Goal: Task Accomplishment & Management: Manage account settings

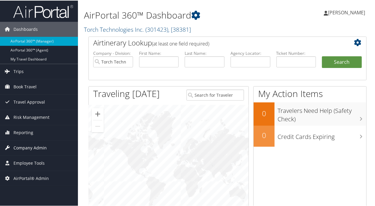
click at [35, 147] on span "Company Admin" at bounding box center [29, 147] width 33 height 15
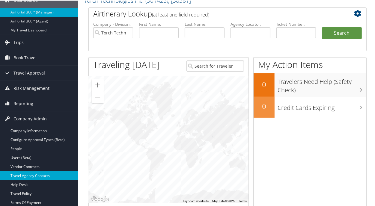
scroll to position [112, 0]
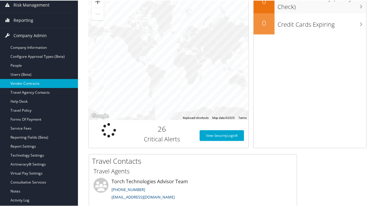
click at [14, 81] on link "Vendor Contracts" at bounding box center [39, 83] width 78 height 9
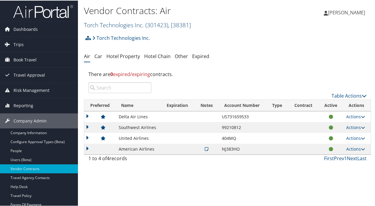
click at [123, 27] on link "Torch Technologies Inc. ( 301423 ) , [ 38381 ]" at bounding box center [137, 24] width 107 height 8
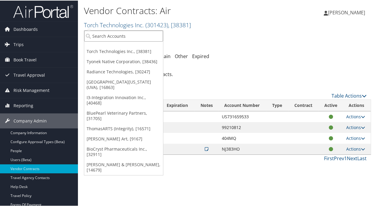
click at [117, 34] on input "search" at bounding box center [123, 35] width 79 height 11
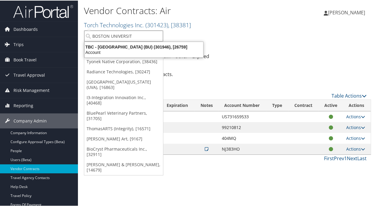
type input "BOSTON UNIVERSITY"
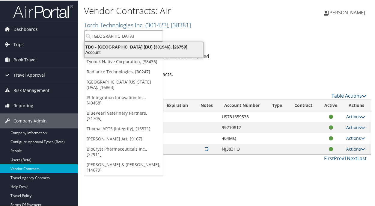
click at [122, 45] on div "TBC - Boston University (BU) (301946), [26759]" at bounding box center [144, 46] width 126 height 5
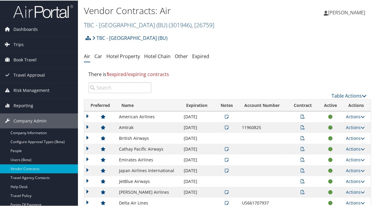
scroll to position [37, 0]
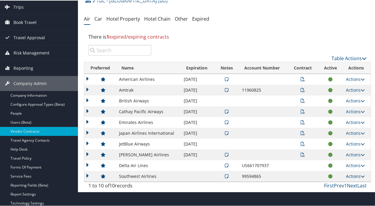
click at [349, 176] on link "Actions" at bounding box center [355, 176] width 19 height 6
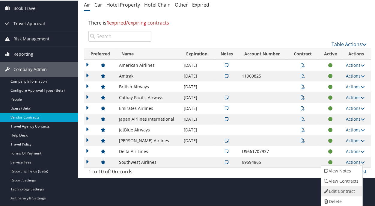
click at [337, 188] on link "Edit Contract" at bounding box center [341, 191] width 40 height 10
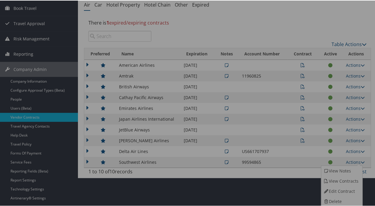
select select "[object Object]"
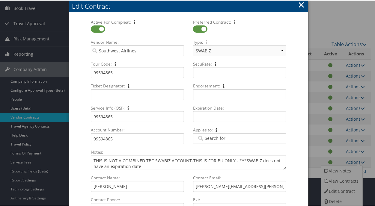
click at [299, 4] on button "×" at bounding box center [301, 4] width 7 height 12
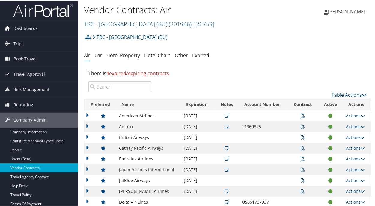
scroll to position [0, 0]
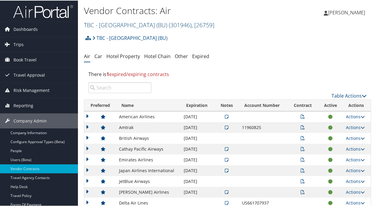
click at [120, 26] on link "TBC - Boston University (BU) ( 301946 ) , [ 26759 ]" at bounding box center [149, 24] width 130 height 8
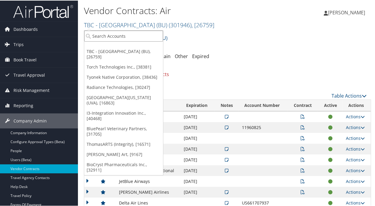
click at [116, 37] on input "search" at bounding box center [123, 35] width 79 height 11
type input "northeastern"
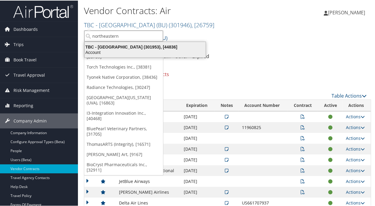
click at [121, 53] on div "Account" at bounding box center [145, 51] width 128 height 5
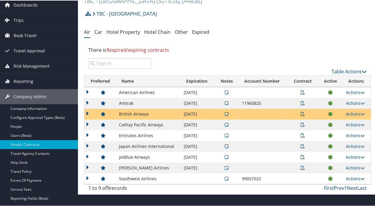
scroll to position [37, 0]
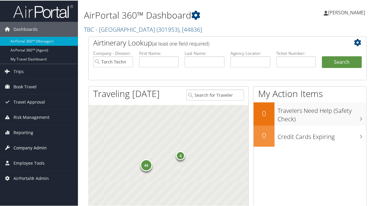
click at [35, 147] on span "Company Admin" at bounding box center [29, 147] width 33 height 15
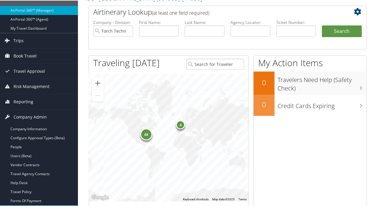
scroll to position [75, 0]
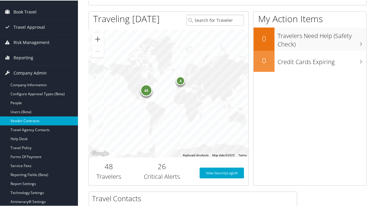
click at [11, 119] on link "Vendor Contracts" at bounding box center [39, 120] width 78 height 9
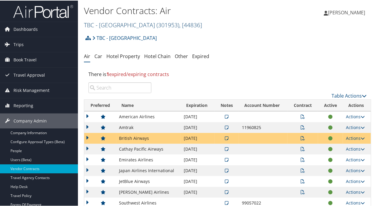
click at [119, 26] on link "TBC - [GEOGRAPHIC_DATA] ( 301953 ) , [ 44836 ]" at bounding box center [143, 24] width 118 height 8
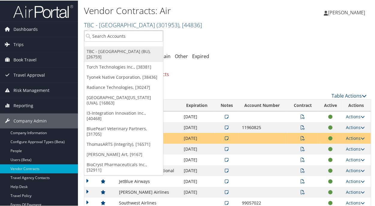
click at [109, 51] on link "TBC - [GEOGRAPHIC_DATA] (BU), [26759]" at bounding box center [123, 54] width 79 height 16
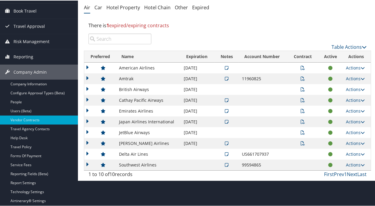
scroll to position [75, 0]
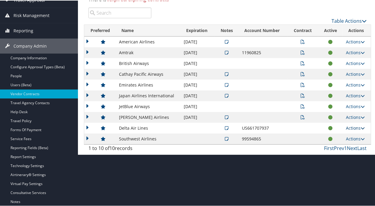
click at [351, 128] on link "Actions" at bounding box center [355, 128] width 19 height 6
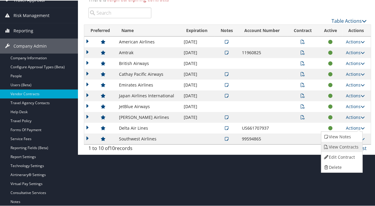
click at [342, 146] on link "View Contracts" at bounding box center [341, 146] width 40 height 10
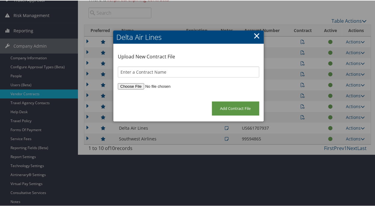
click at [254, 34] on link "×" at bounding box center [257, 35] width 7 height 12
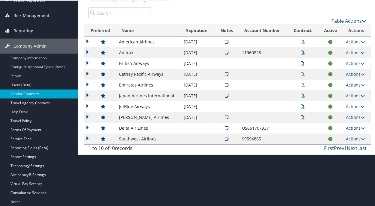
click at [355, 128] on link "Actions" at bounding box center [355, 128] width 19 height 6
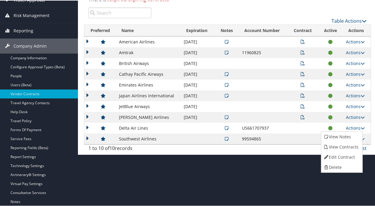
click at [344, 155] on link "Edit Contract" at bounding box center [341, 157] width 40 height 10
select select "[object Object]"
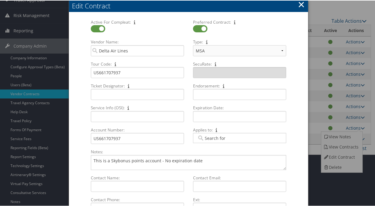
click at [302, 4] on button "×" at bounding box center [301, 4] width 7 height 12
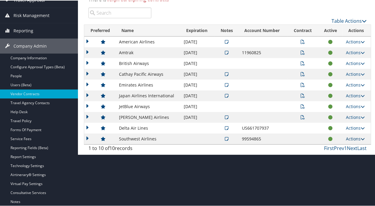
click at [361, 136] on icon at bounding box center [363, 138] width 4 height 4
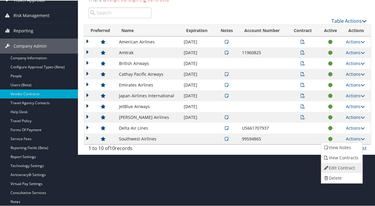
click at [353, 164] on link "Edit Contract" at bounding box center [341, 167] width 40 height 10
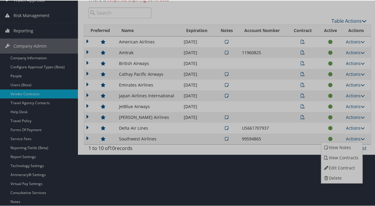
select select "[object Object]"
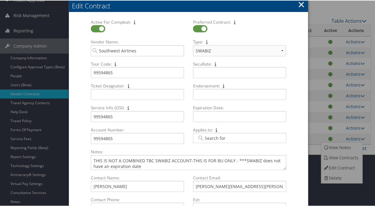
click at [301, 3] on button "×" at bounding box center [301, 4] width 7 height 12
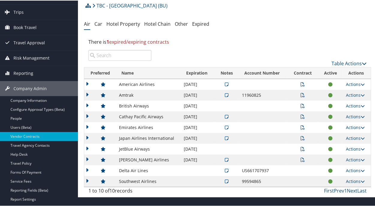
scroll to position [0, 0]
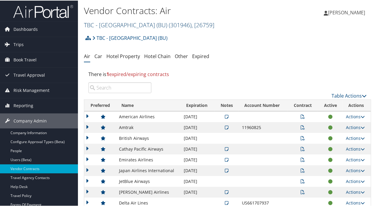
click at [135, 26] on link "TBC - Boston University (BU) ( 301946 ) , [ 26759 ]" at bounding box center [149, 24] width 130 height 8
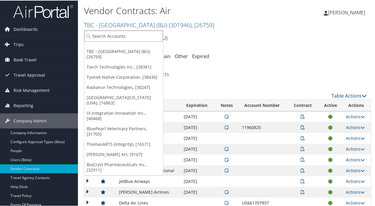
click at [99, 34] on input "search" at bounding box center [123, 35] width 79 height 11
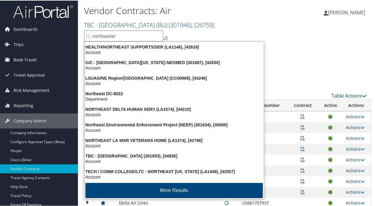
type input "northeastern"
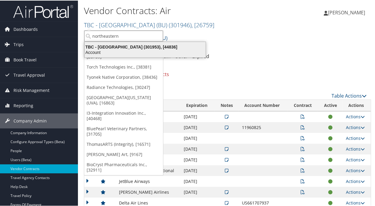
click at [110, 50] on div "Account" at bounding box center [145, 51] width 128 height 5
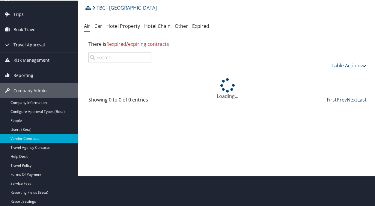
scroll to position [75, 0]
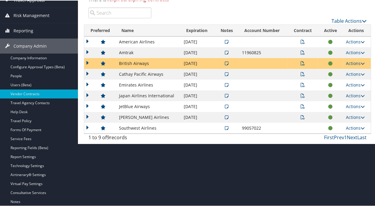
drag, startPoint x: 150, startPoint y: 126, endPoint x: 130, endPoint y: 119, distance: 20.9
click at [143, 122] on td "Southwest Airlines" at bounding box center [148, 127] width 64 height 11
drag, startPoint x: 167, startPoint y: 127, endPoint x: 172, endPoint y: 139, distance: 13.0
click at [172, 139] on div "Table Actions Loading... Preferred Name Expiration Notes Account Number Type To…" at bounding box center [227, 75] width 287 height 137
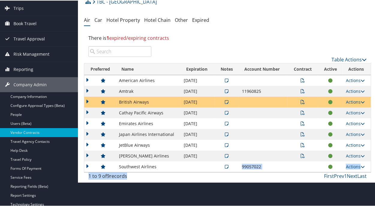
scroll to position [0, 0]
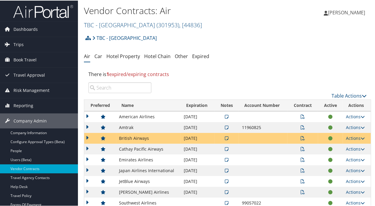
click at [112, 19] on h2 "TBC - Northeastern University ( 301953 ) , [ 44836 ]" at bounding box center [180, 24] width 192 height 10
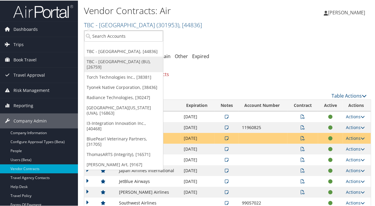
click at [119, 68] on link "TBC - [GEOGRAPHIC_DATA] (BU), [26759]" at bounding box center [123, 64] width 79 height 16
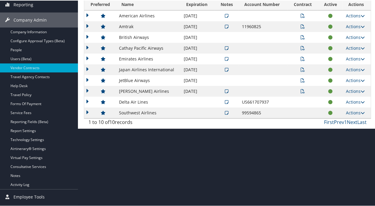
scroll to position [112, 0]
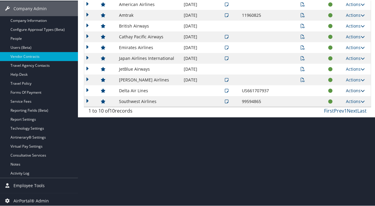
click at [361, 88] on icon at bounding box center [363, 90] width 4 height 4
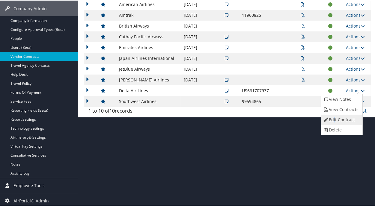
click at [334, 117] on link "Edit Contract" at bounding box center [341, 119] width 40 height 10
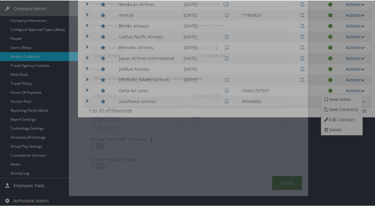
select select "[object Object]"
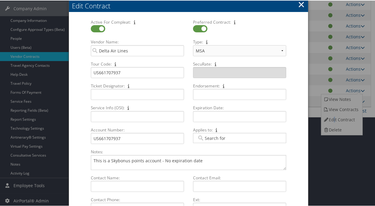
click at [300, 4] on button "×" at bounding box center [301, 4] width 7 height 12
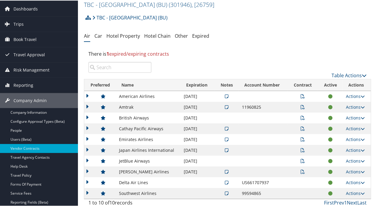
scroll to position [0, 0]
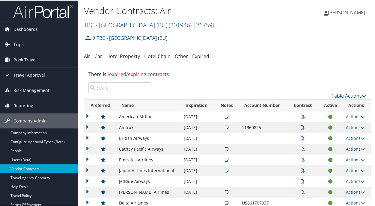
click at [127, 20] on small "TBC - Boston University (BU) ( 301946 ) , [ 26759 ]" at bounding box center [149, 24] width 130 height 8
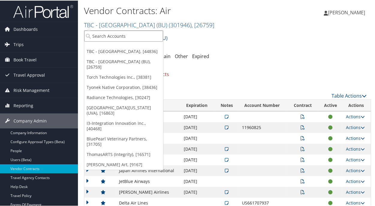
click at [114, 36] on input "search" at bounding box center [123, 35] width 79 height 11
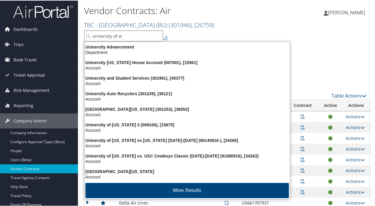
type input "university of ala"
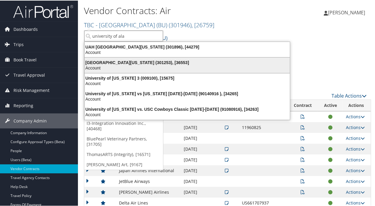
click at [134, 62] on div "University of Alabama (301253), [36553]" at bounding box center [187, 61] width 213 height 5
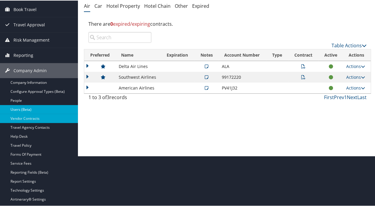
scroll to position [37, 0]
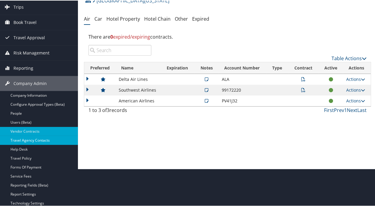
click at [50, 140] on link "Travel Agency Contacts" at bounding box center [39, 139] width 78 height 9
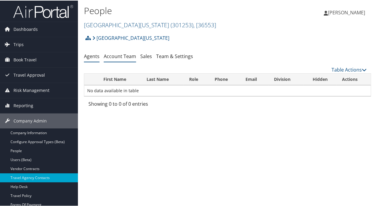
click at [123, 56] on link "Account Team" at bounding box center [120, 55] width 32 height 7
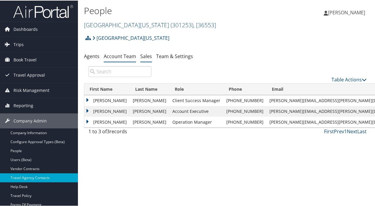
click at [144, 57] on link "Sales" at bounding box center [146, 55] width 12 height 7
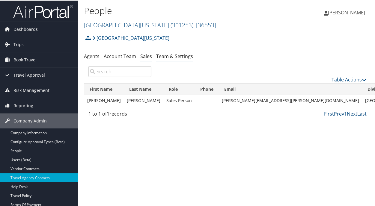
click at [170, 56] on link "Team & Settings" at bounding box center [174, 55] width 37 height 7
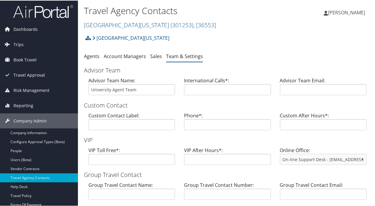
click at [208, 27] on h2 "University of Alabama ( 301253 ) , [ 36553 ]" at bounding box center [180, 24] width 192 height 10
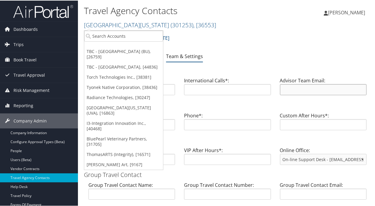
click at [309, 94] on input "text" at bounding box center [323, 89] width 87 height 11
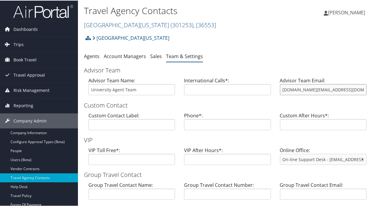
type input "[DOMAIN_NAME][EMAIL_ADDRESS][DOMAIN_NAME]"
click at [203, 124] on input "text" at bounding box center [227, 124] width 87 height 11
click at [194, 123] on input "8882242526" at bounding box center [227, 124] width 87 height 11
click at [203, 124] on input "888-2242526" at bounding box center [227, 124] width 87 height 11
click at [202, 124] on input "888-2242526" at bounding box center [227, 124] width 87 height 11
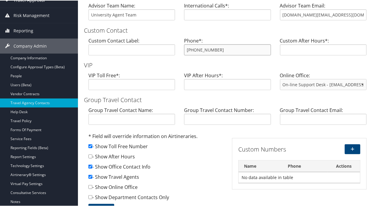
scroll to position [112, 0]
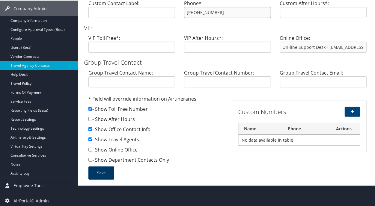
type input "[PHONE_NUMBER]"
click at [109, 169] on button "Save" at bounding box center [101, 172] width 26 height 13
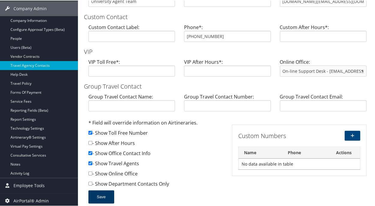
click at [104, 197] on button "Save" at bounding box center [101, 196] width 26 height 13
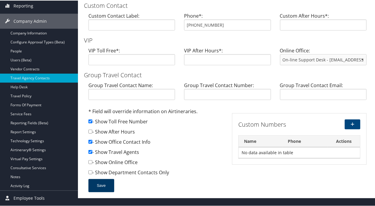
scroll to position [115, 0]
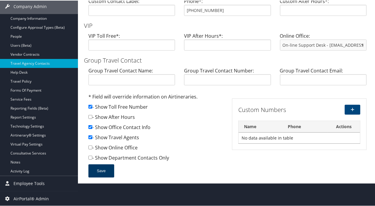
click at [102, 166] on button "Save" at bounding box center [101, 170] width 26 height 13
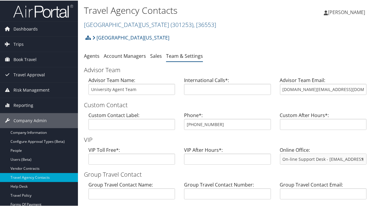
scroll to position [0, 0]
